Goal: Task Accomplishment & Management: Use online tool/utility

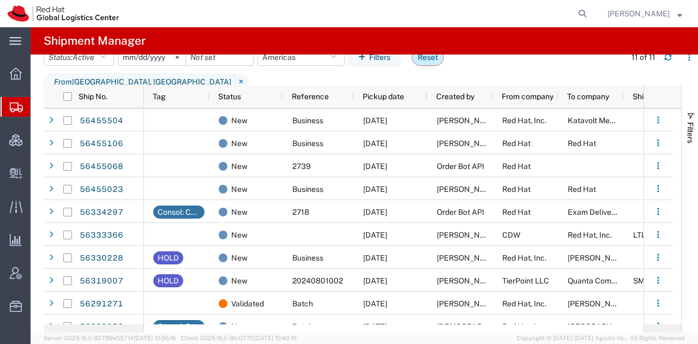
click at [435, 66] on button "Reset" at bounding box center [428, 57] width 32 height 17
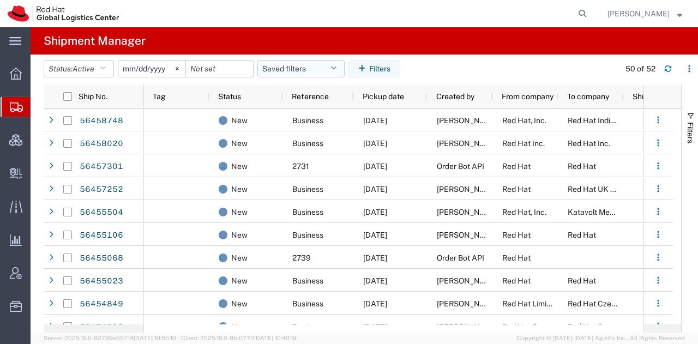
click at [334, 62] on button "Saved filters" at bounding box center [300, 68] width 87 height 17
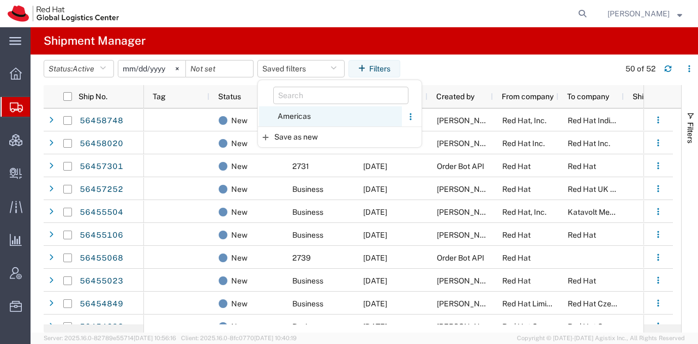
click at [309, 117] on span "Americas" at bounding box center [330, 116] width 143 height 20
type input "[DATE]"
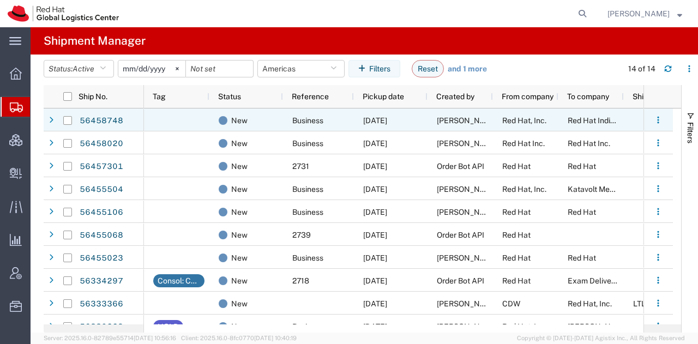
click at [471, 124] on span "[PERSON_NAME]" at bounding box center [468, 120] width 62 height 9
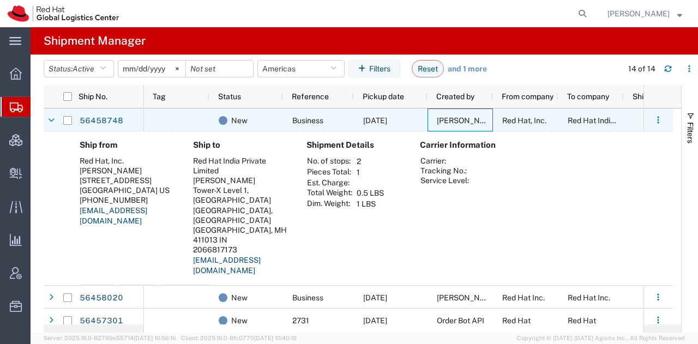
click at [471, 124] on span "[PERSON_NAME]" at bounding box center [468, 120] width 62 height 9
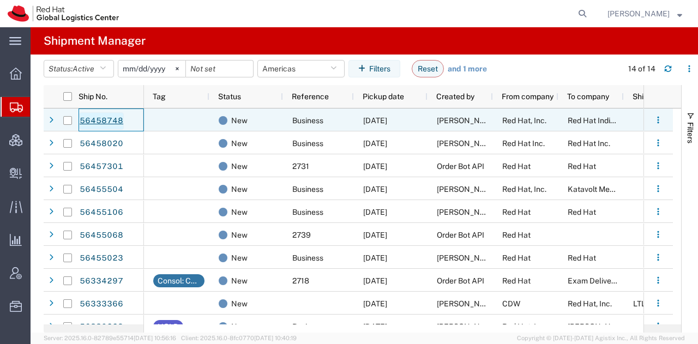
click at [105, 119] on link "56458748" at bounding box center [101, 120] width 45 height 17
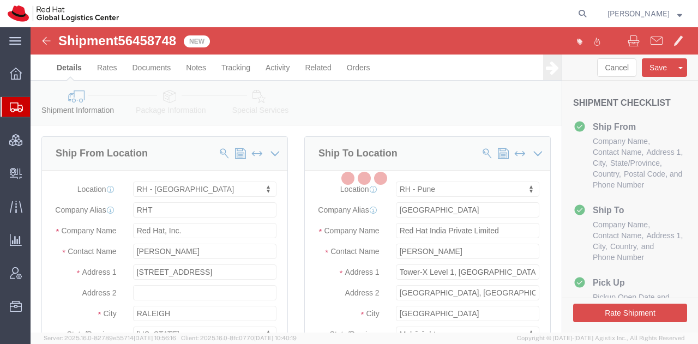
select select "38014"
select select "38007"
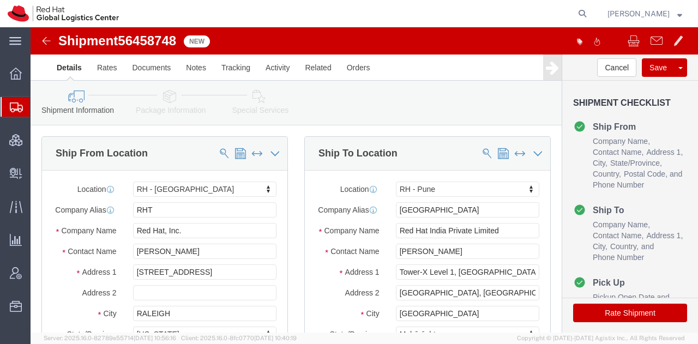
click icon
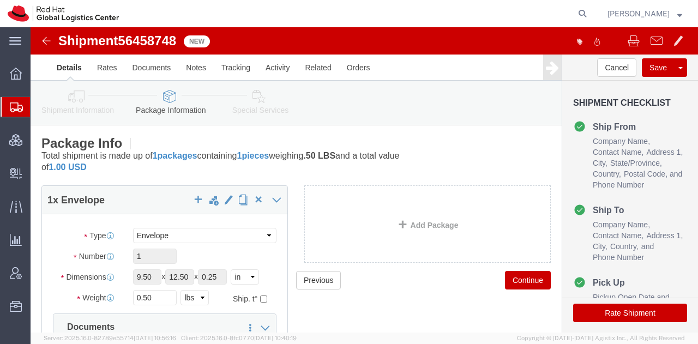
click icon
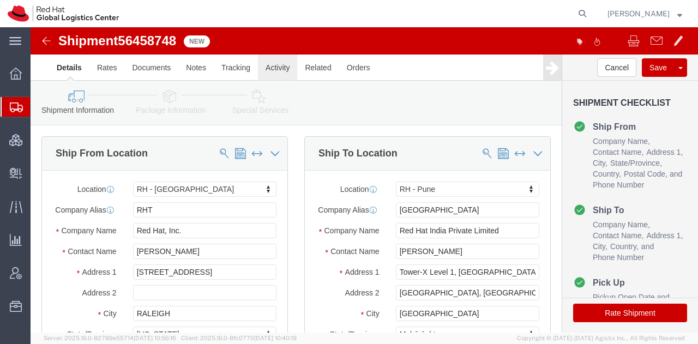
click link "Activity"
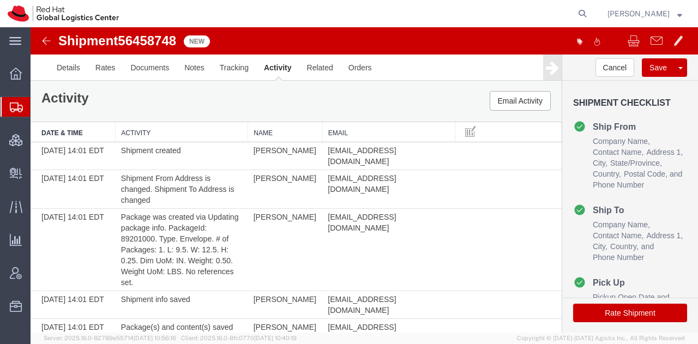
click at [0, 0] on span "Shipment Manager" at bounding box center [0, 0] width 0 height 0
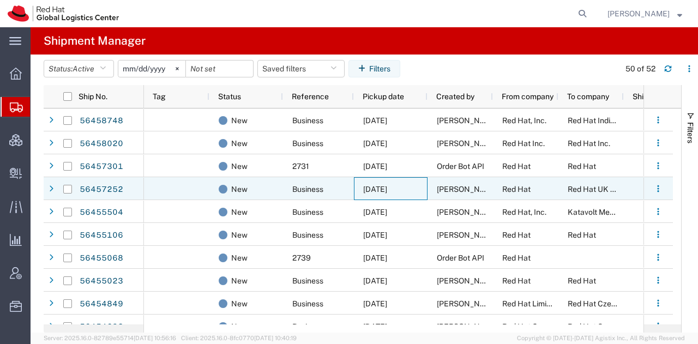
click at [387, 185] on span "[DATE]" at bounding box center [375, 189] width 24 height 9
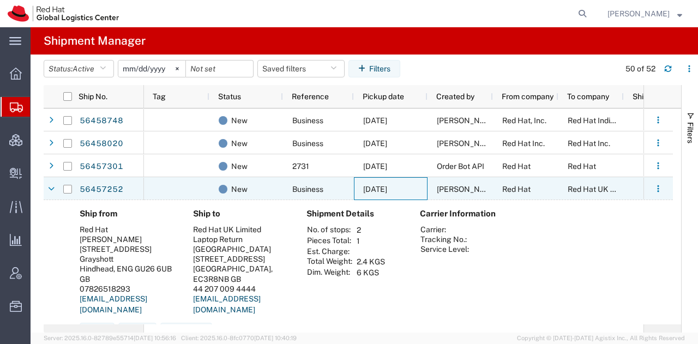
click at [387, 185] on span "[DATE]" at bounding box center [375, 189] width 24 height 9
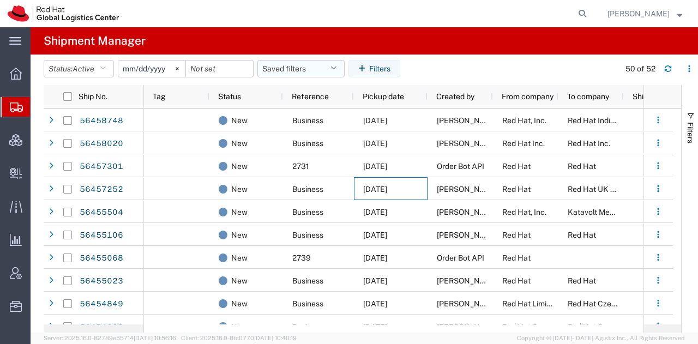
click at [337, 69] on icon "button" at bounding box center [334, 69] width 6 height 8
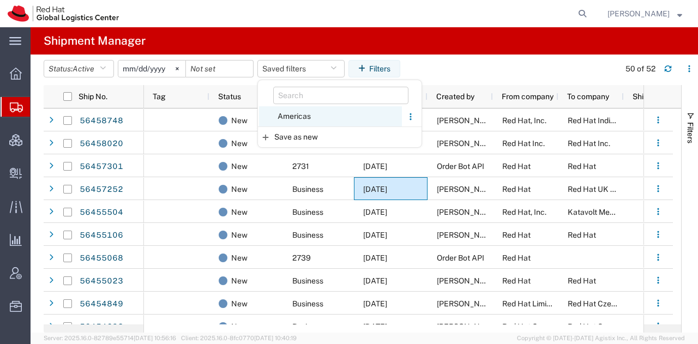
click at [308, 116] on span "Americas" at bounding box center [330, 116] width 143 height 20
type input "[DATE]"
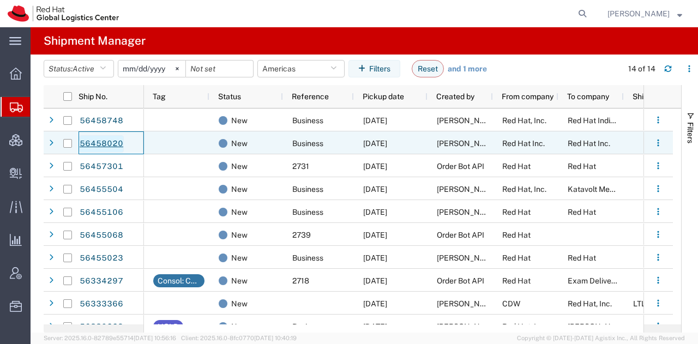
click at [99, 145] on link "56458020" at bounding box center [101, 143] width 45 height 17
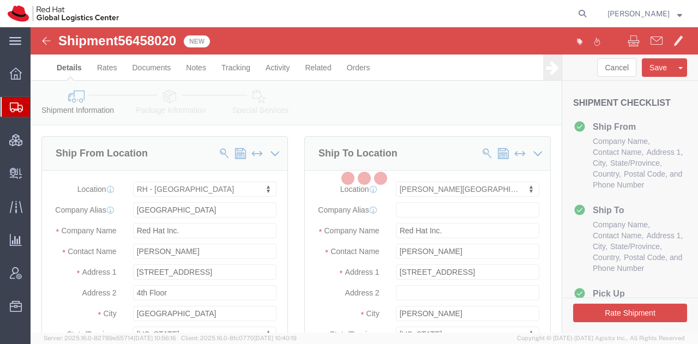
select select "37929"
select select "65011"
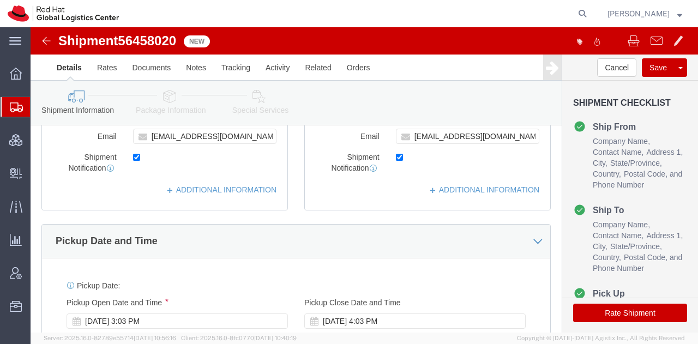
scroll to position [417, 0]
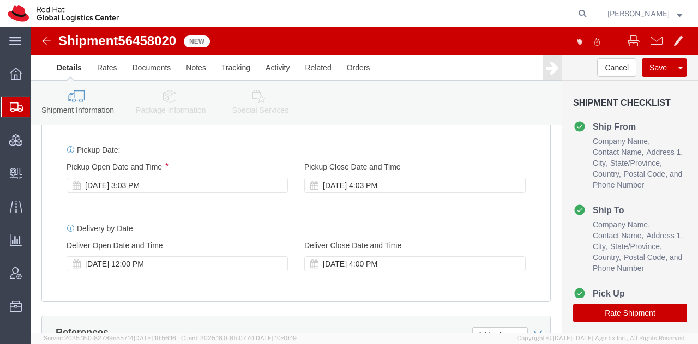
click icon
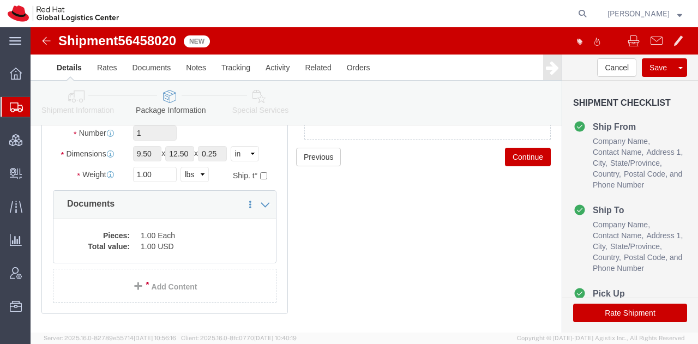
scroll to position [125, 0]
click div "Shipment Information Package Information Special Services"
click icon
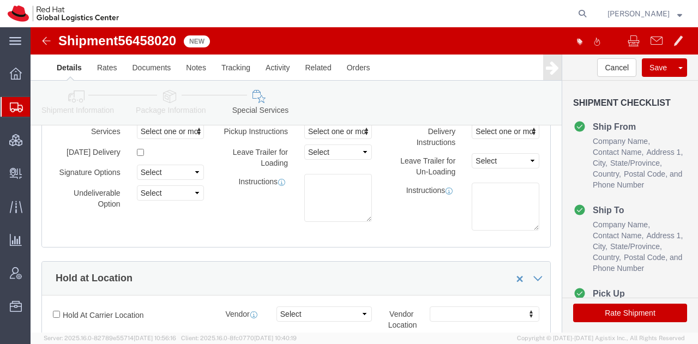
scroll to position [84, 0]
click button "Rate Shipment"
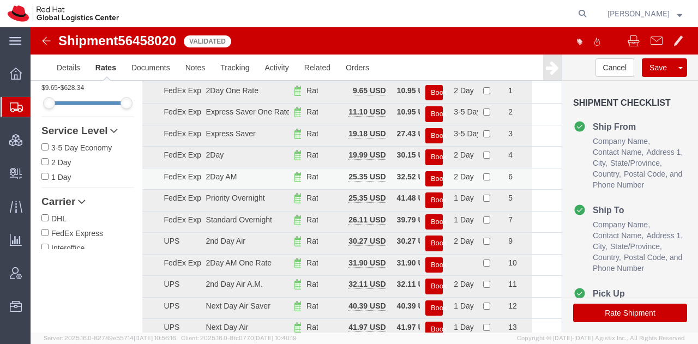
scroll to position [0, 0]
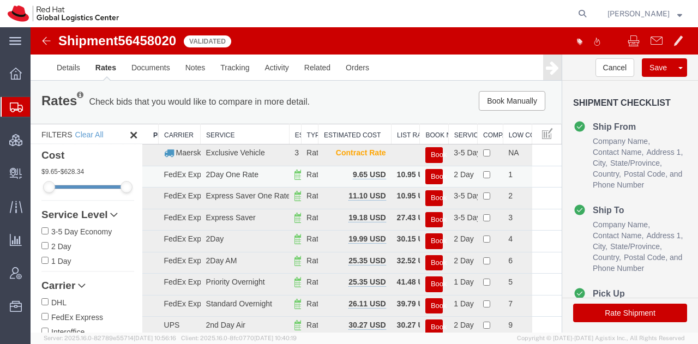
click at [431, 175] on button "Book" at bounding box center [433, 177] width 17 height 16
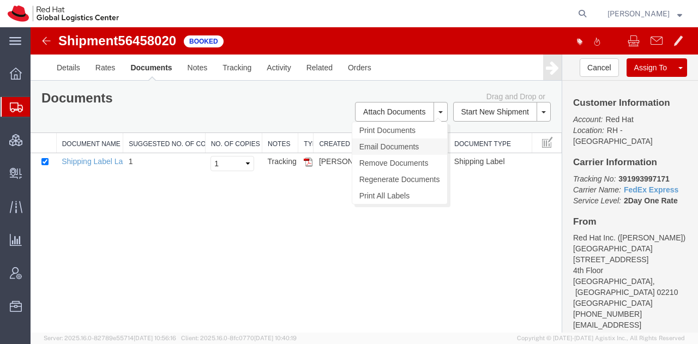
click at [380, 145] on link "Email Documents" at bounding box center [399, 147] width 95 height 16
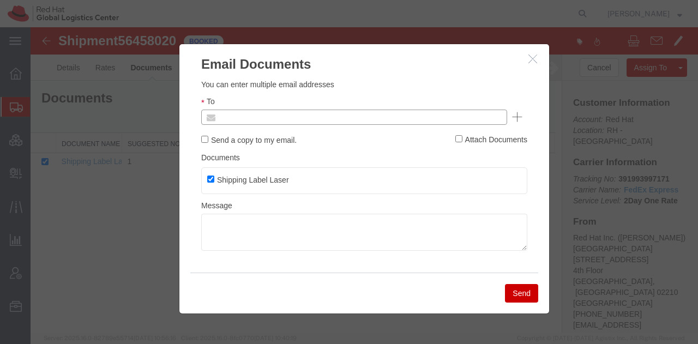
click at [308, 119] on input "text" at bounding box center [281, 117] width 128 height 14
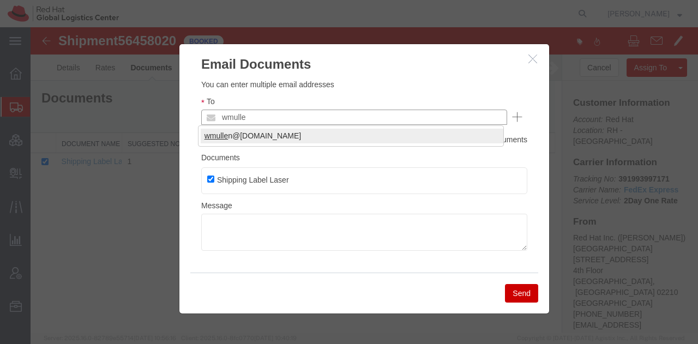
type input "wmulle"
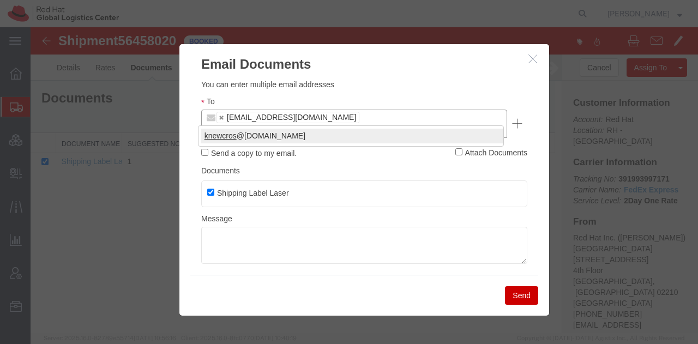
type input "knewcros"
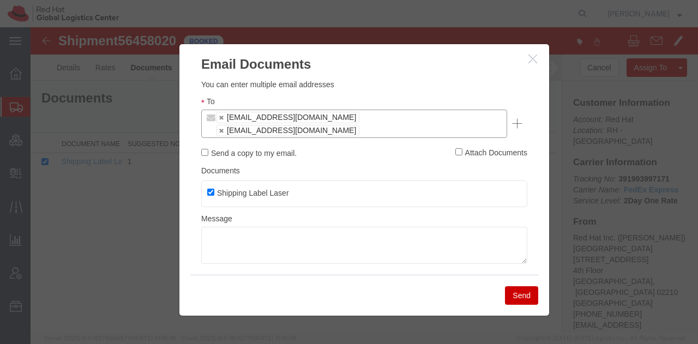
click at [518, 289] on button "Send" at bounding box center [521, 295] width 33 height 19
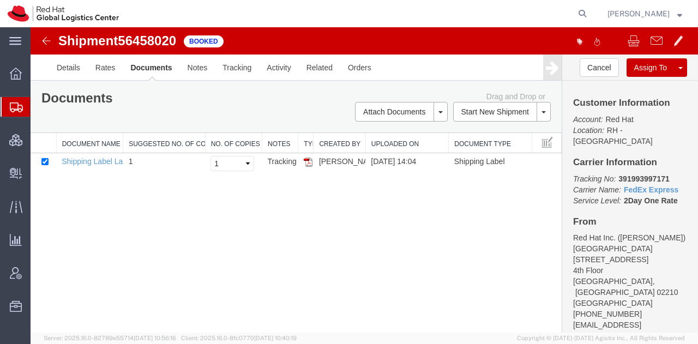
click at [0, 0] on span "Shipment Manager" at bounding box center [0, 0] width 0 height 0
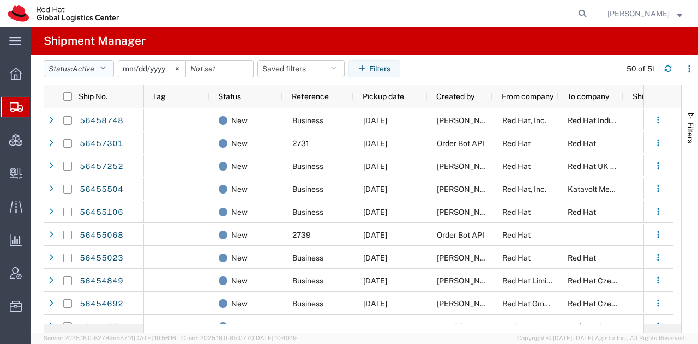
click at [110, 68] on button "Status: Active" at bounding box center [79, 68] width 70 height 17
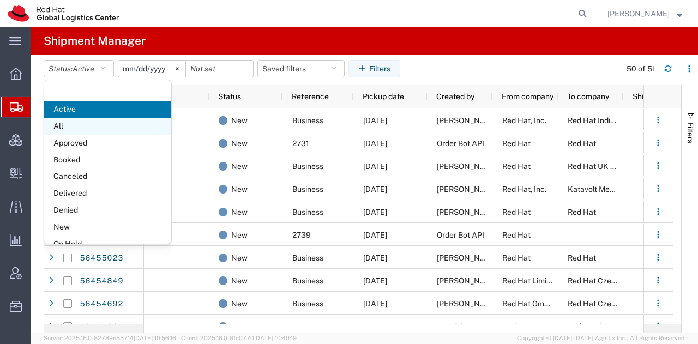
click at [77, 124] on span "All" at bounding box center [107, 126] width 127 height 17
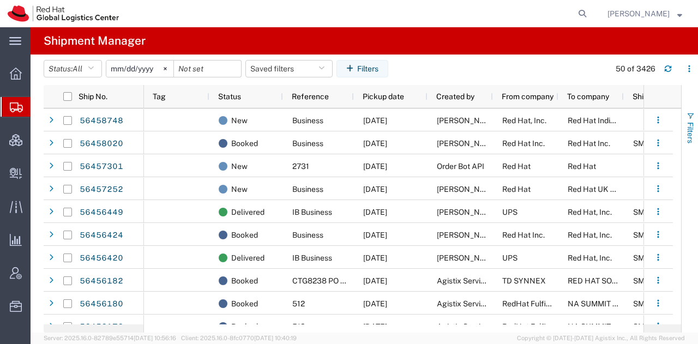
click at [689, 141] on span "Filters" at bounding box center [690, 132] width 9 height 21
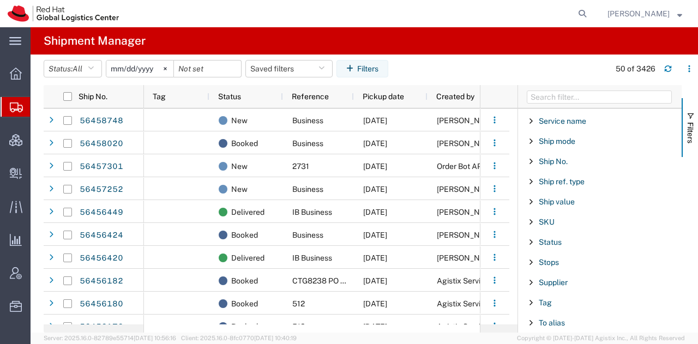
scroll to position [885, 0]
click at [559, 158] on span "Ship No." at bounding box center [553, 162] width 29 height 9
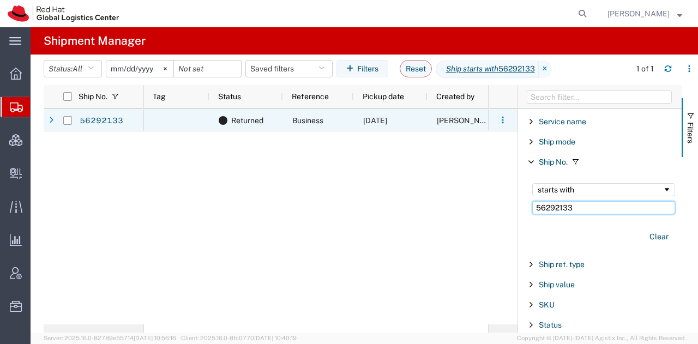
type input "56292133"
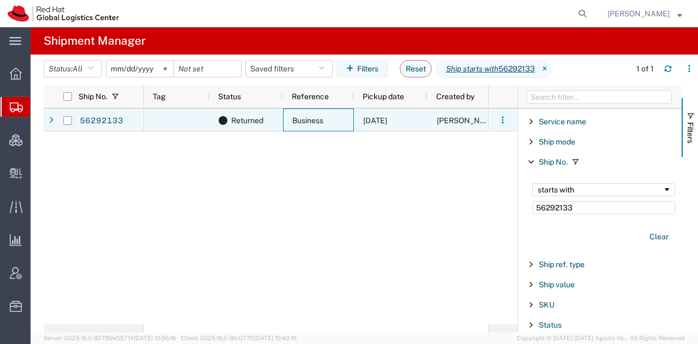
click at [343, 128] on div "Business" at bounding box center [318, 120] width 71 height 23
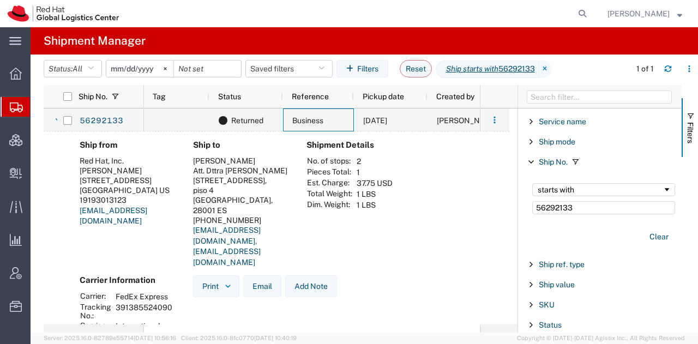
scroll to position [4, 0]
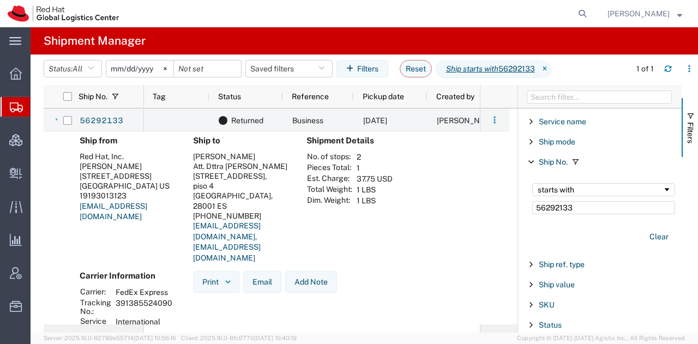
drag, startPoint x: 171, startPoint y: 280, endPoint x: 113, endPoint y: 278, distance: 57.9
click at [113, 298] on td "391385524090" at bounding box center [144, 307] width 64 height 19
copy td "391385524090"
click at [0, 0] on span "Create Delivery" at bounding box center [0, 0] width 0 height 0
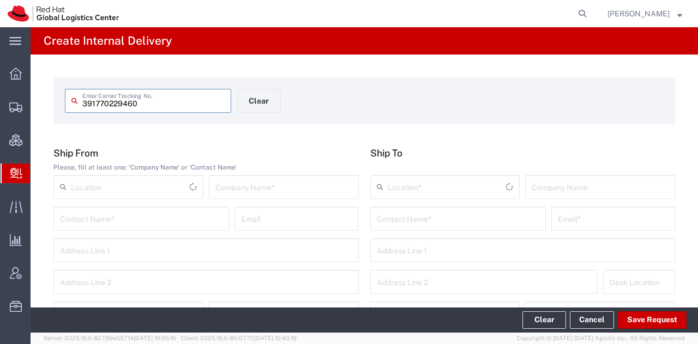
type input "391770229460"
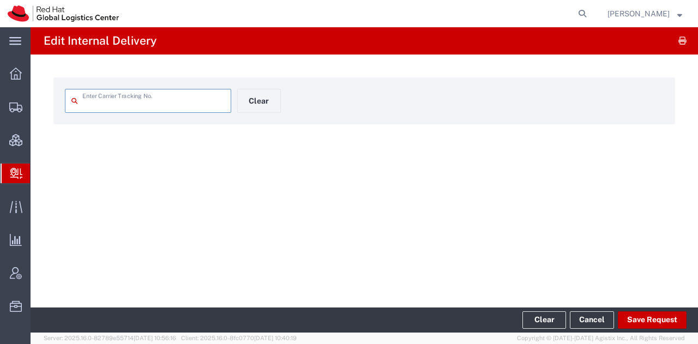
type input "391770229460"
